Goal: Information Seeking & Learning: Learn about a topic

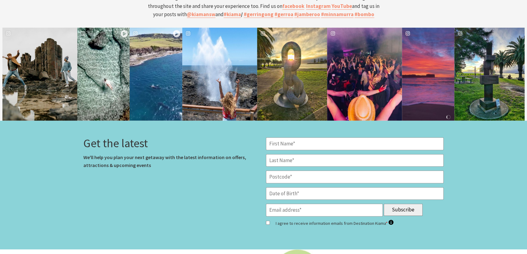
scroll to position [2432, 0]
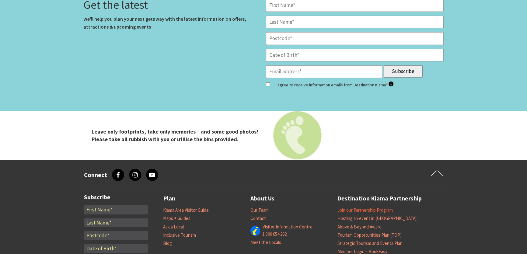
click at [375, 207] on link "Join our Partnership Program" at bounding box center [364, 210] width 55 height 6
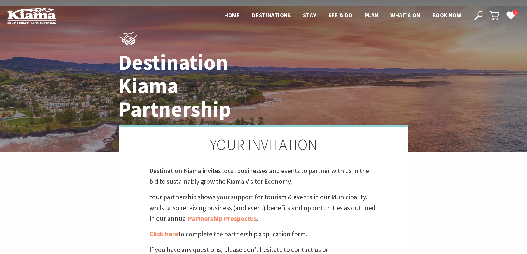
scroll to position [110, 0]
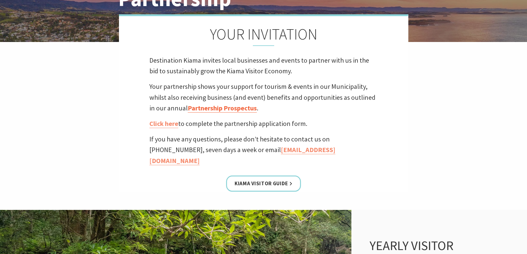
click at [212, 107] on link "Partnership Prospectus" at bounding box center [222, 108] width 69 height 9
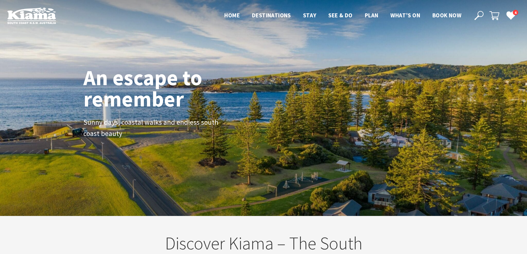
scroll to position [102, 531]
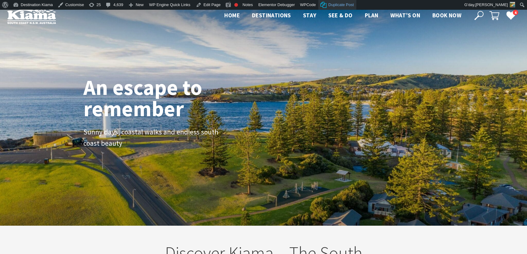
scroll to position [97, 531]
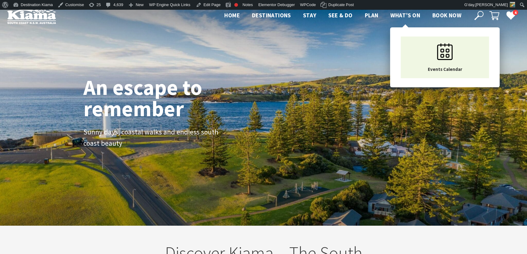
click at [405, 13] on span "What’s On" at bounding box center [405, 15] width 30 height 7
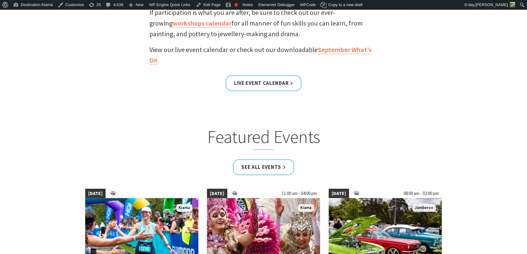
scroll to position [166, 0]
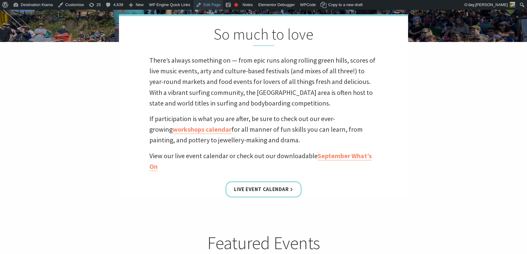
click at [207, 3] on link "Edit Page" at bounding box center [207, 5] width 29 height 10
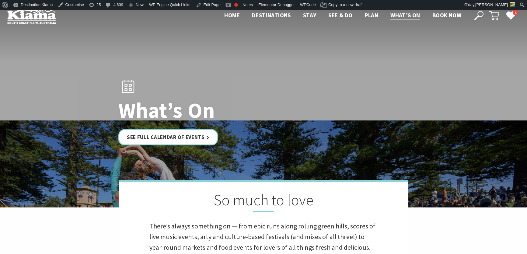
scroll to position [221, 0]
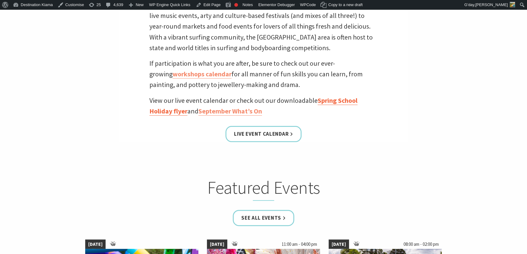
click at [336, 101] on link "Spring School Holiday flyer" at bounding box center [253, 105] width 208 height 19
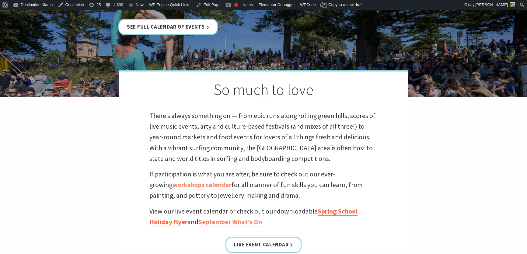
scroll to position [249, 0]
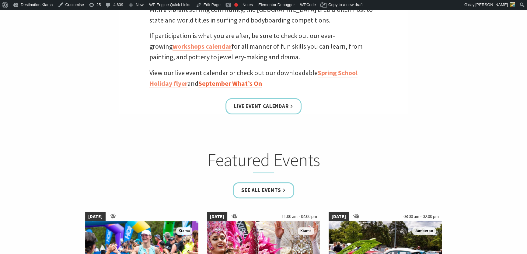
click at [228, 81] on link "September What’s On" at bounding box center [230, 83] width 64 height 9
